Goal: Information Seeking & Learning: Find specific fact

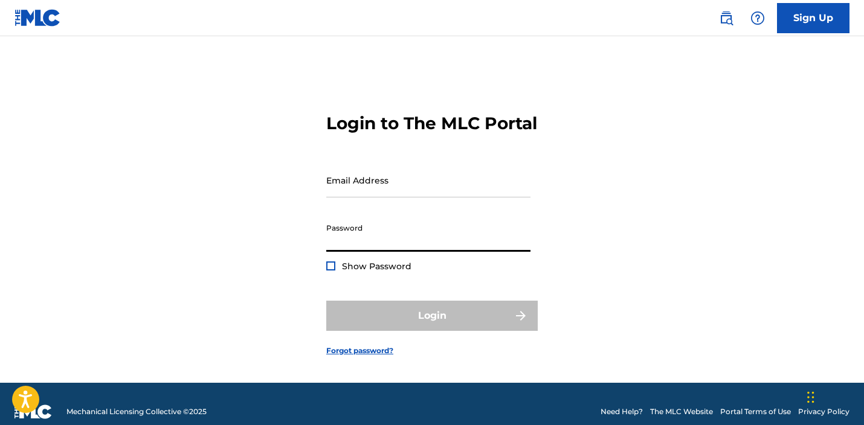
type input "[EMAIL_ADDRESS][DOMAIN_NAME]"
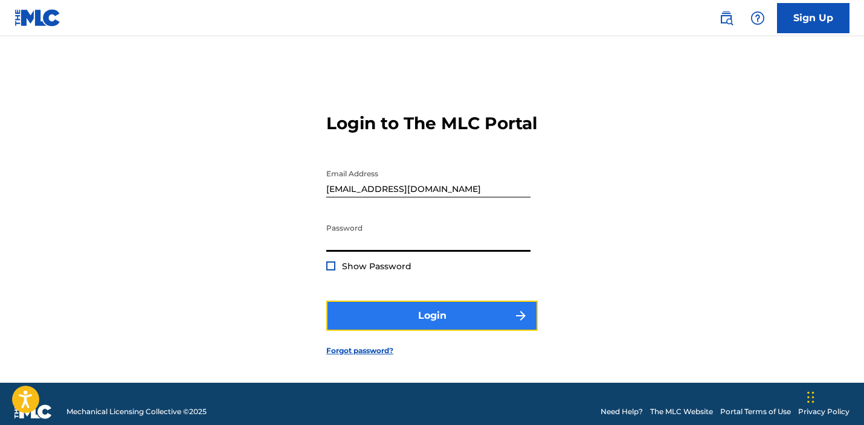
click at [438, 331] on button "Login" at bounding box center [431, 316] width 211 height 30
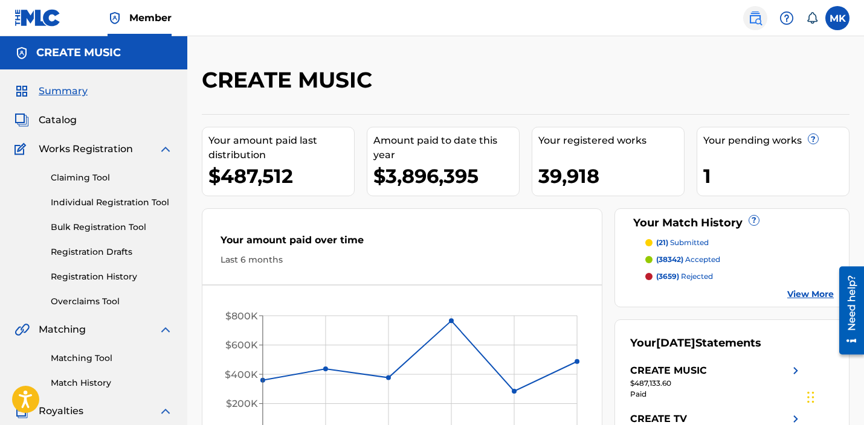
click at [754, 24] on img at bounding box center [755, 18] width 14 height 14
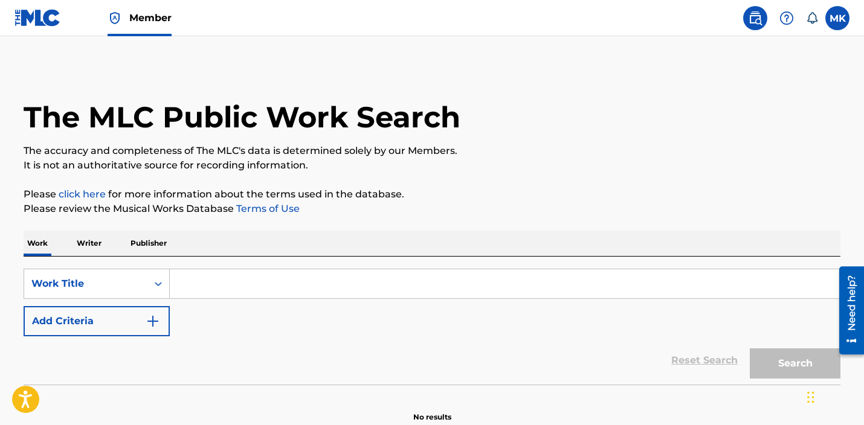
click at [210, 286] on input "Search Form" at bounding box center [505, 283] width 670 height 29
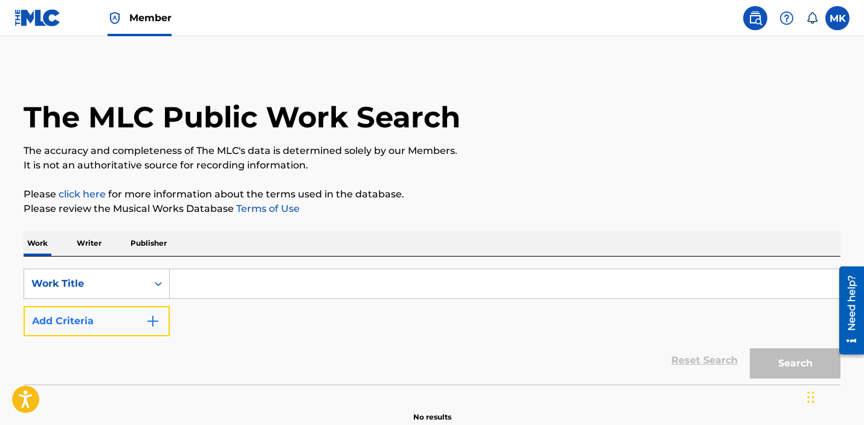
click at [122, 329] on button "Add Criteria" at bounding box center [97, 321] width 146 height 30
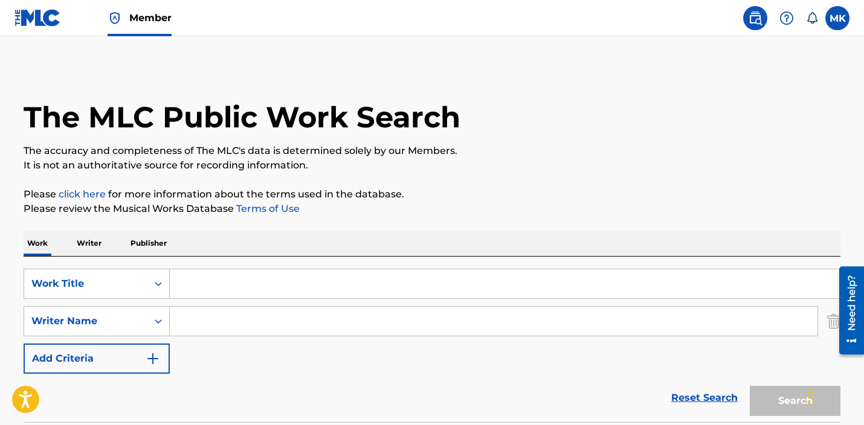
click at [234, 323] on input "Search Form" at bounding box center [493, 321] width 647 height 29
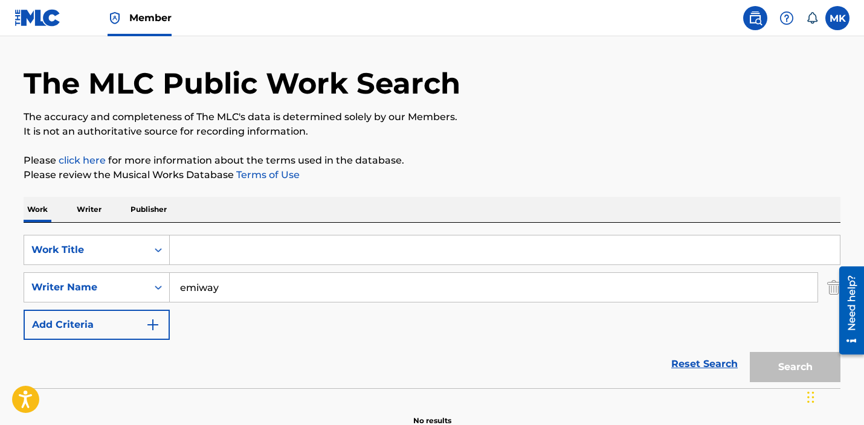
scroll to position [99, 0]
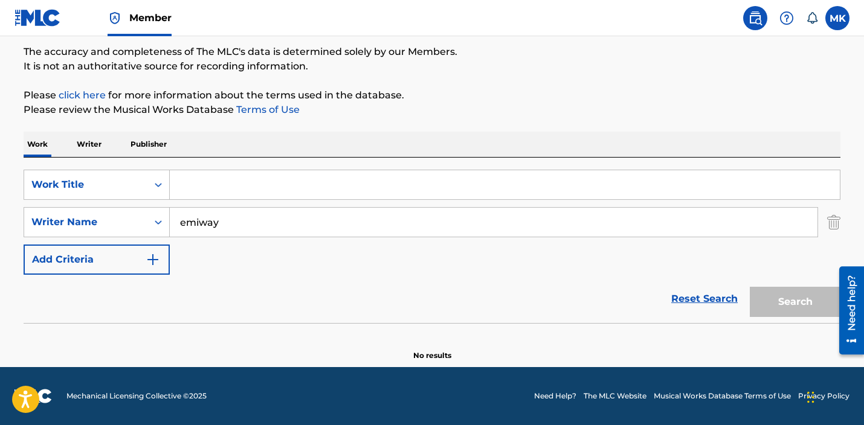
click at [779, 308] on div "Search" at bounding box center [792, 299] width 97 height 48
click at [197, 224] on input "emiway" at bounding box center [493, 222] width 647 height 29
click at [190, 250] on strong "emiway" at bounding box center [200, 248] width 40 height 11
type input "emiway banati"
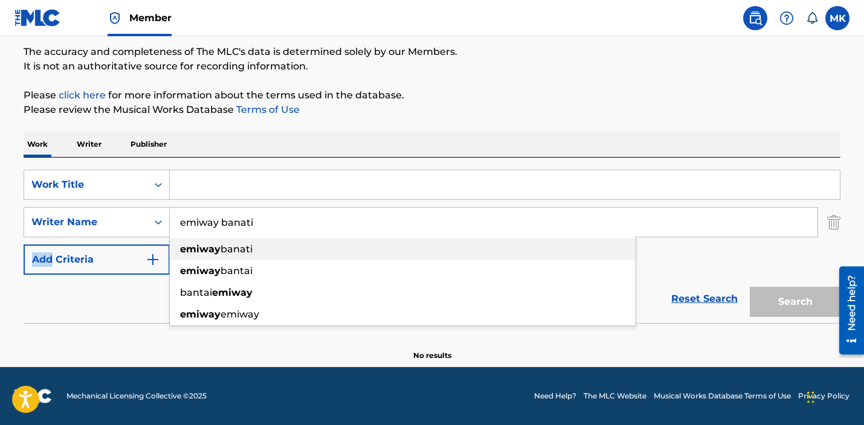
click at [190, 250] on div "SearchWithCriteria55c9ae5f-dee0-42bb-95ff-4ae509ef8151 Work Title SearchWithCri…" at bounding box center [432, 222] width 817 height 105
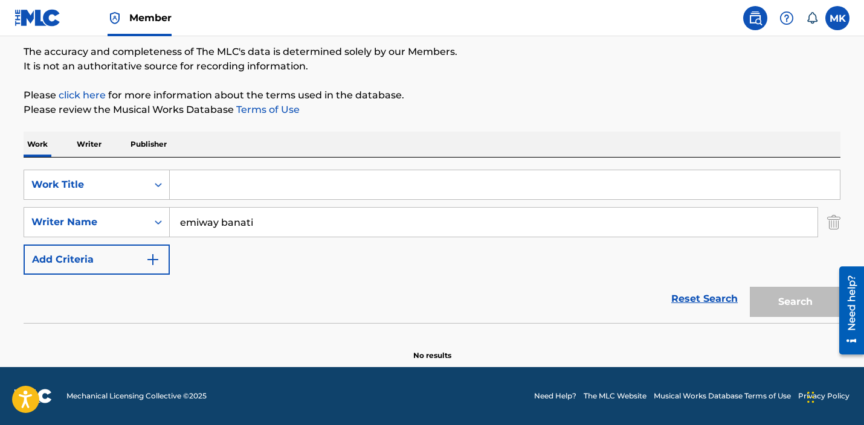
click at [791, 301] on div "Search" at bounding box center [792, 299] width 97 height 48
drag, startPoint x: 179, startPoint y: 219, endPoint x: 113, endPoint y: 219, distance: 65.8
click at [113, 219] on div "SearchWithCriteria0e1c5273-7661-46de-b7bd-be59421f8fc2 Writer Name [PERSON_NAME]" at bounding box center [432, 222] width 817 height 30
click at [203, 188] on input "Search Form" at bounding box center [505, 184] width 670 height 29
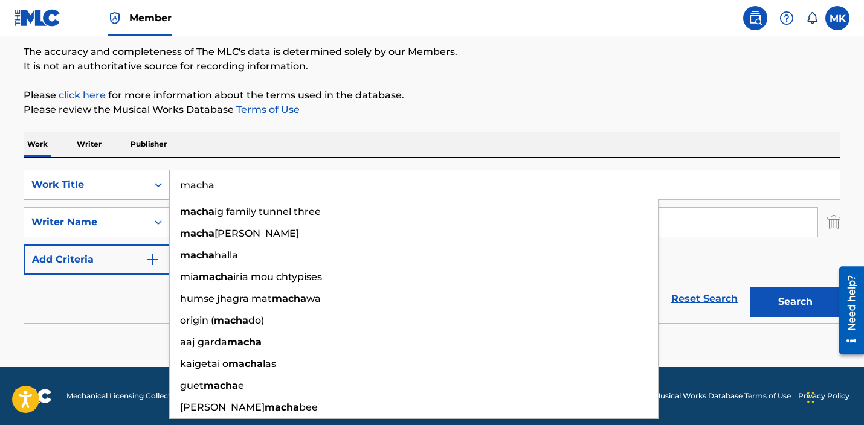
drag, startPoint x: 231, startPoint y: 191, endPoint x: 164, endPoint y: 188, distance: 67.1
click at [164, 188] on div "SearchWithCriteria55c9ae5f-dee0-42bb-95ff-4ae509ef8151 Work Title macha [PERSON…" at bounding box center [432, 185] width 817 height 30
paste input "[PERSON_NAME]"
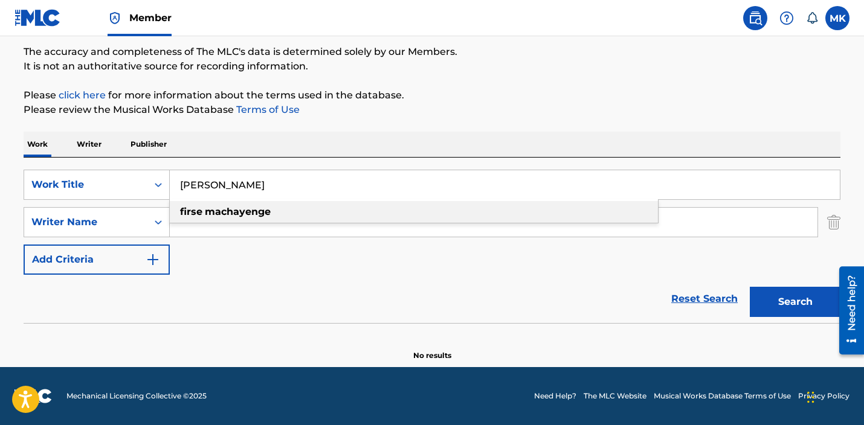
click at [242, 209] on strong "machayenge" at bounding box center [238, 211] width 66 height 11
type input "firse machayenge"
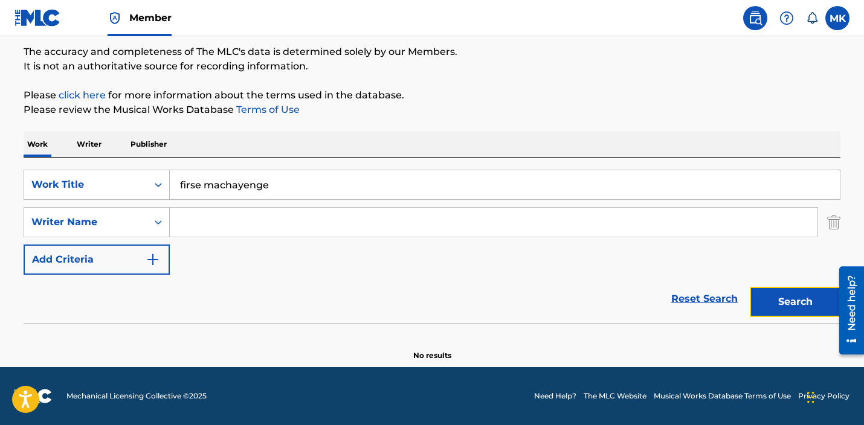
click at [794, 296] on button "Search" at bounding box center [795, 302] width 91 height 30
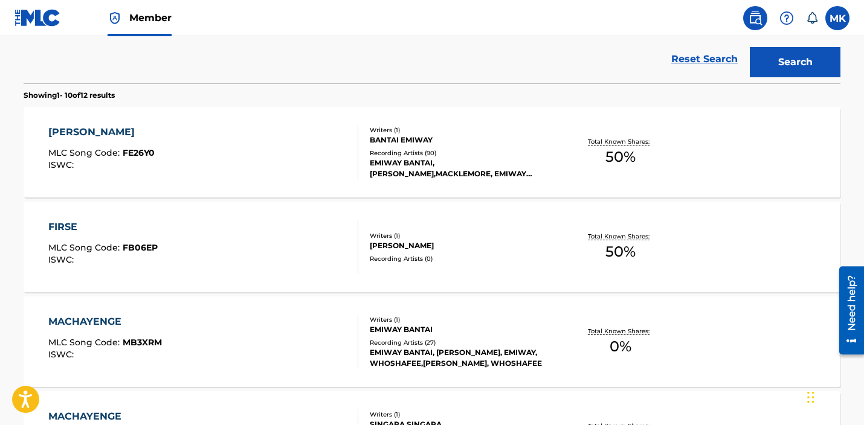
scroll to position [355, 0]
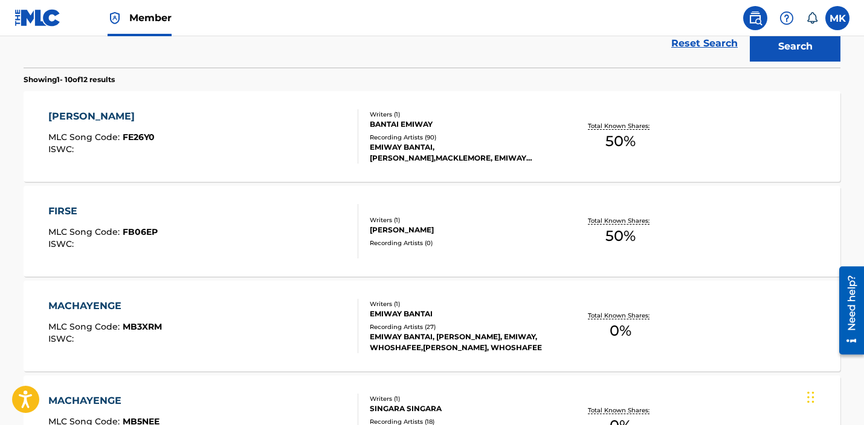
click at [410, 127] on div "BANTAI EMIWAY" at bounding box center [461, 124] width 182 height 11
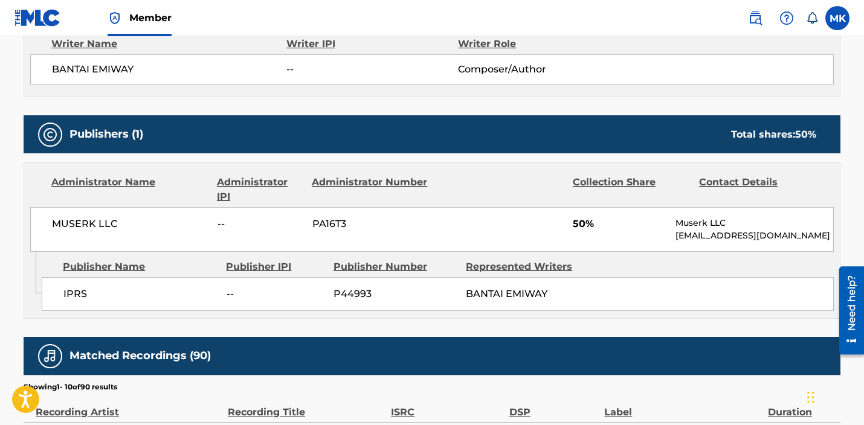
scroll to position [451, 0]
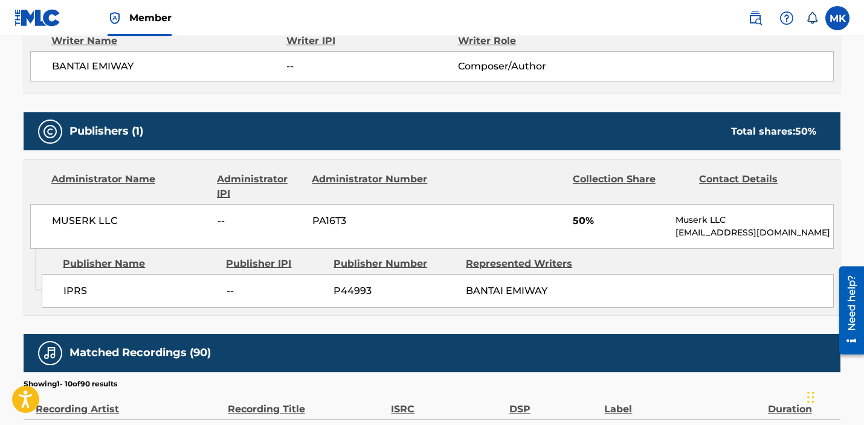
click at [18, 225] on div "< Back to public search results Copy work link FIRSE MACHAYENGE Work Detail Mem…" at bounding box center [432, 190] width 846 height 1150
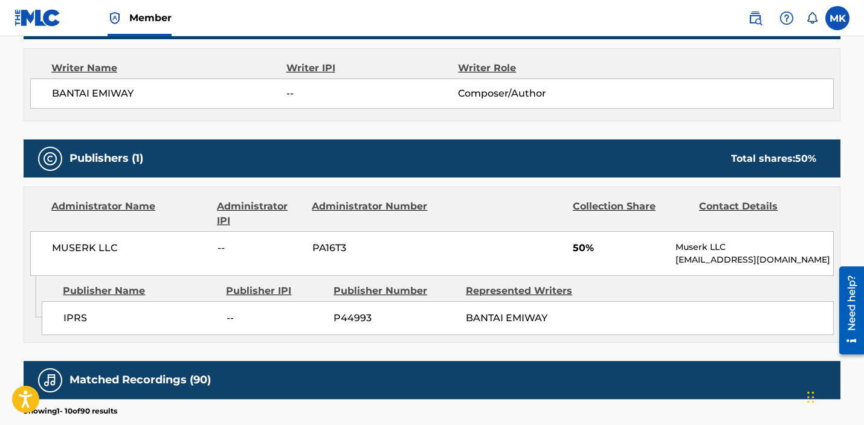
scroll to position [416, 0]
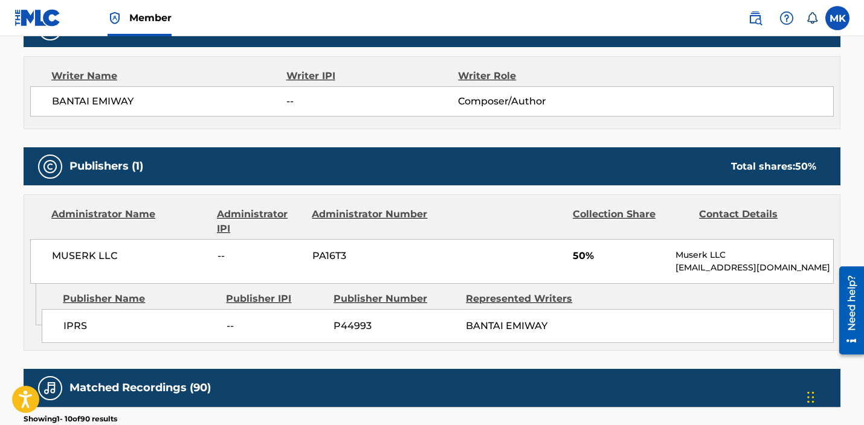
click at [26, 207] on div "Administrator Name Administrator IPI Administrator Number Collection Share Cont…" at bounding box center [431, 239] width 815 height 89
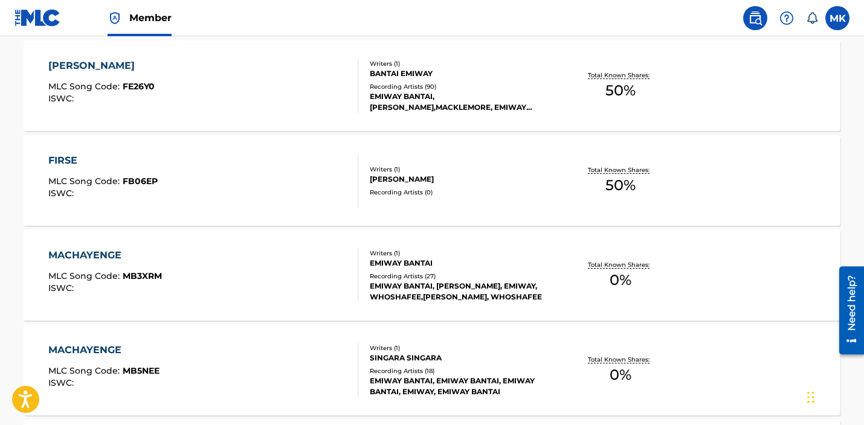
scroll to position [405, 0]
click at [428, 277] on div "Recording Artists ( 27 )" at bounding box center [461, 276] width 182 height 9
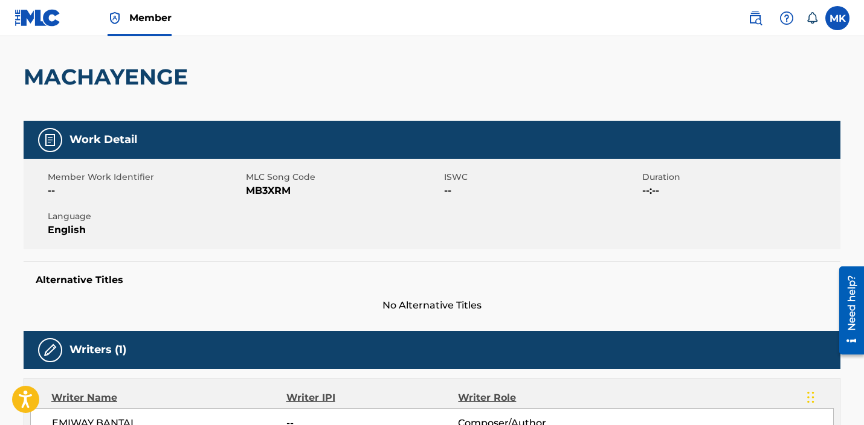
scroll to position [101, 0]
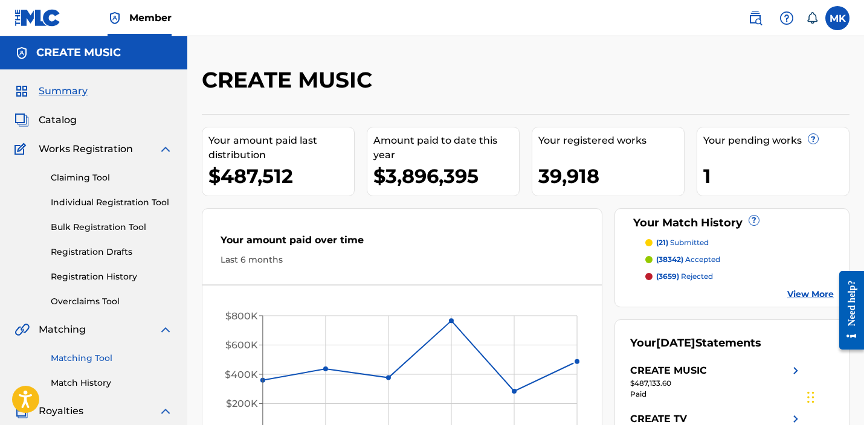
click at [89, 352] on link "Matching Tool" at bounding box center [112, 358] width 122 height 13
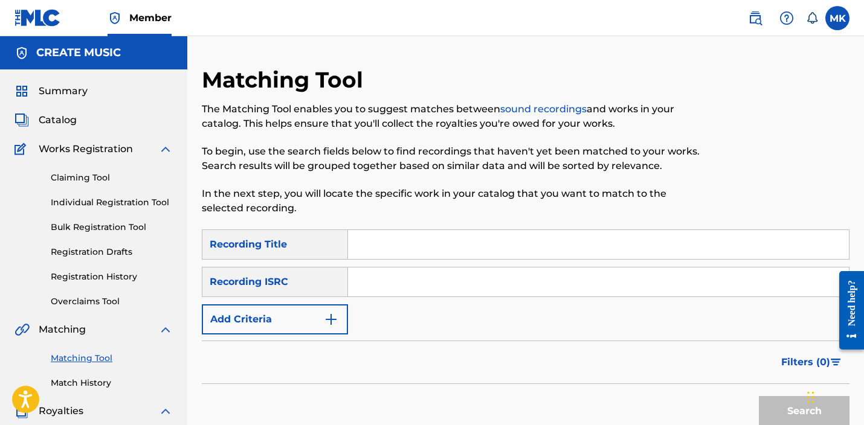
click at [381, 236] on input "Search Form" at bounding box center [598, 244] width 501 height 29
click at [403, 252] on input "Search Form" at bounding box center [598, 244] width 501 height 29
paste input "Firse Machayenge"
type input "Firse Machayenge"
click at [778, 411] on button "Search" at bounding box center [804, 411] width 91 height 30
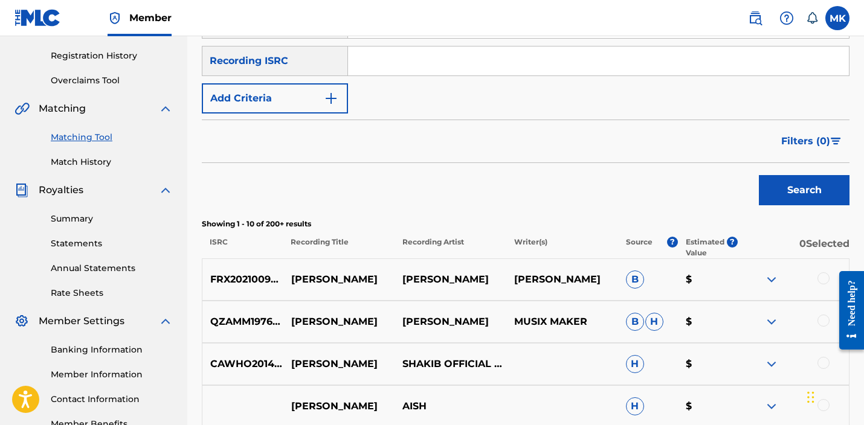
scroll to position [271, 0]
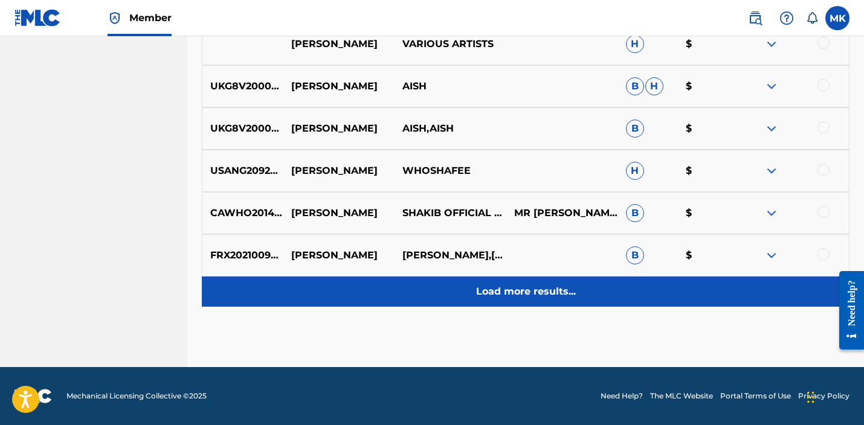
click at [556, 291] on p "Load more results..." at bounding box center [526, 291] width 100 height 14
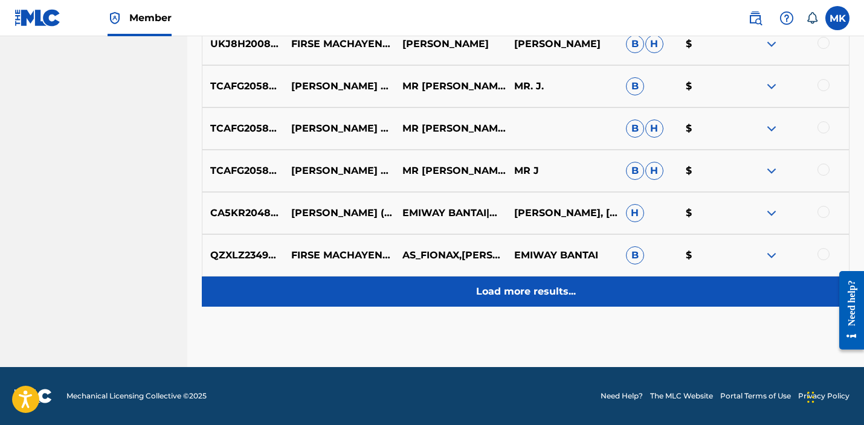
click at [536, 292] on p "Load more results..." at bounding box center [526, 291] width 100 height 14
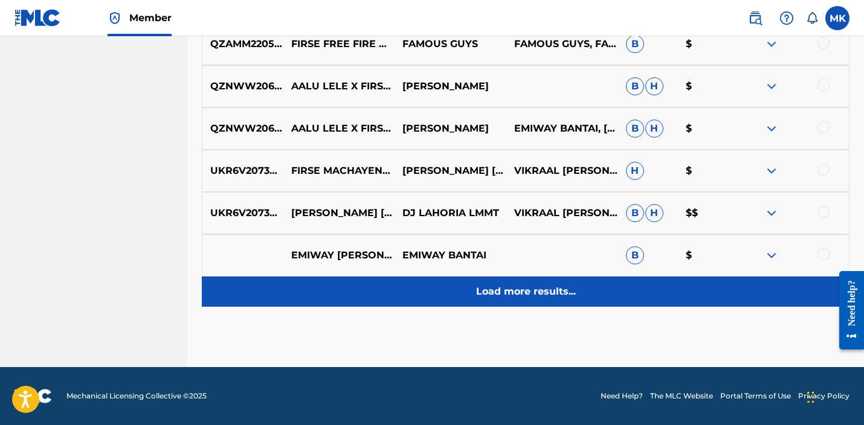
click at [525, 282] on div "Load more results..." at bounding box center [525, 292] width 647 height 30
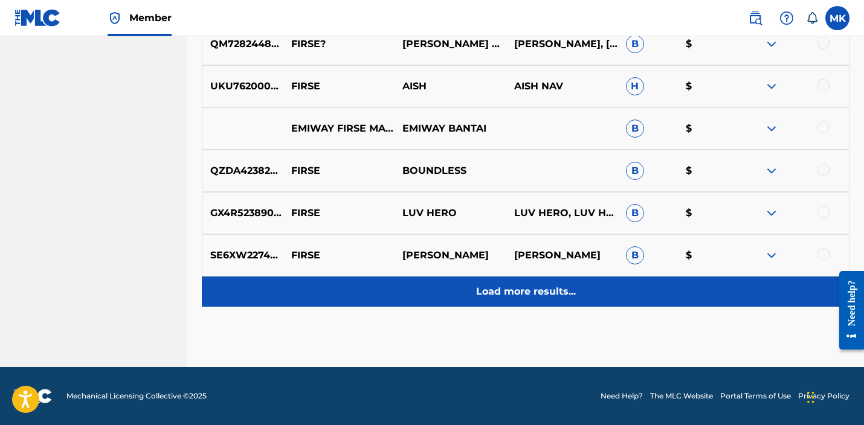
click at [525, 305] on div "Load more results..." at bounding box center [525, 292] width 647 height 30
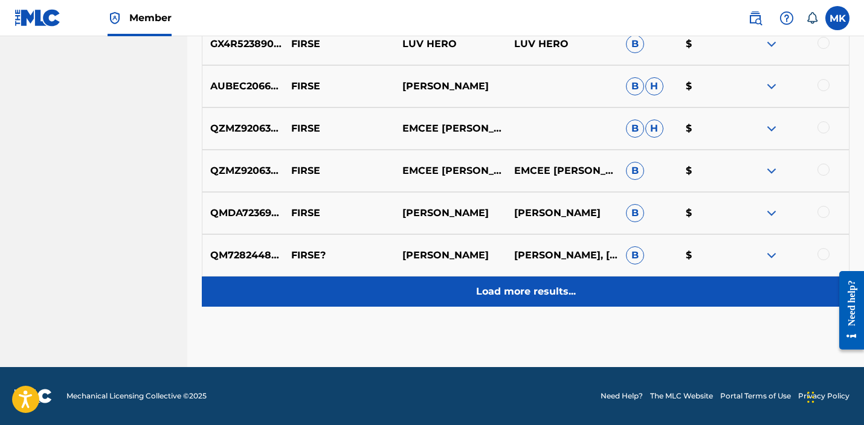
click at [523, 306] on div "Load more results..." at bounding box center [525, 292] width 647 height 30
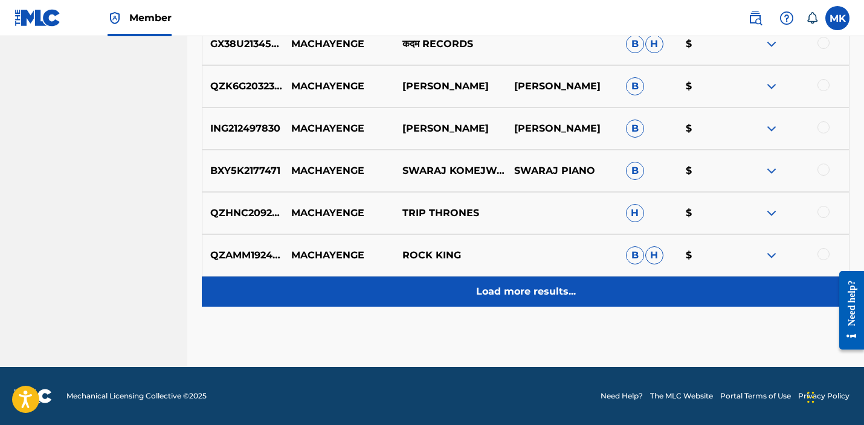
click at [522, 297] on p "Load more results..." at bounding box center [526, 291] width 100 height 14
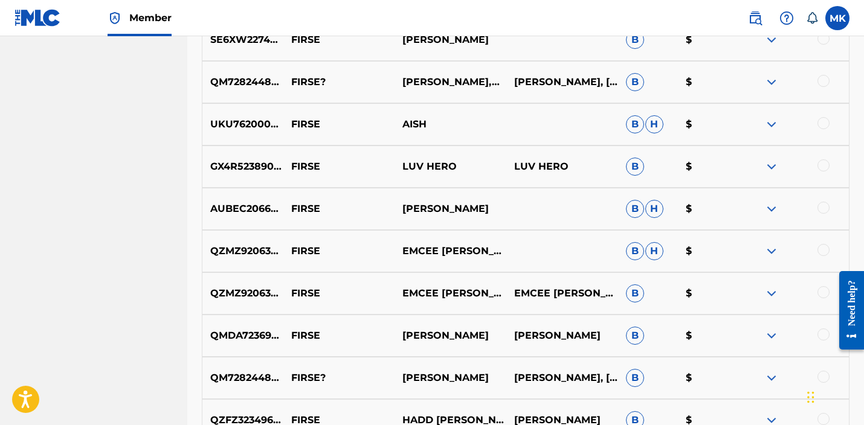
scroll to position [114, 0]
